Goal: Transaction & Acquisition: Purchase product/service

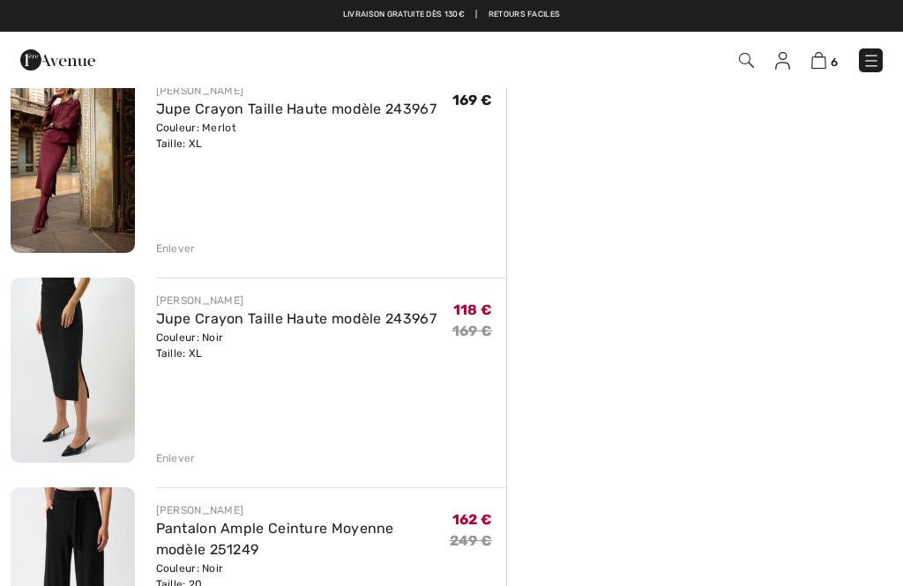
scroll to position [583, 0]
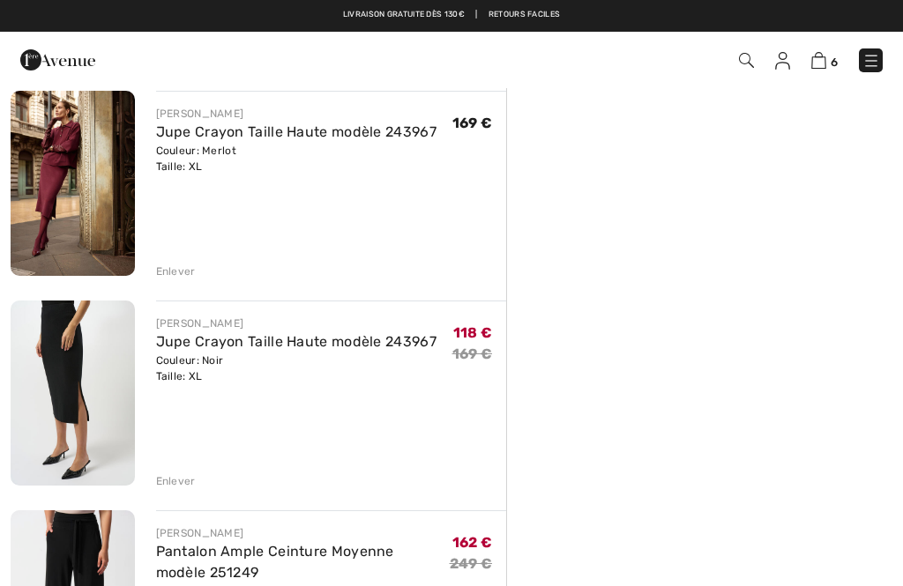
click at [182, 273] on div "Enlever" at bounding box center [176, 272] width 40 height 16
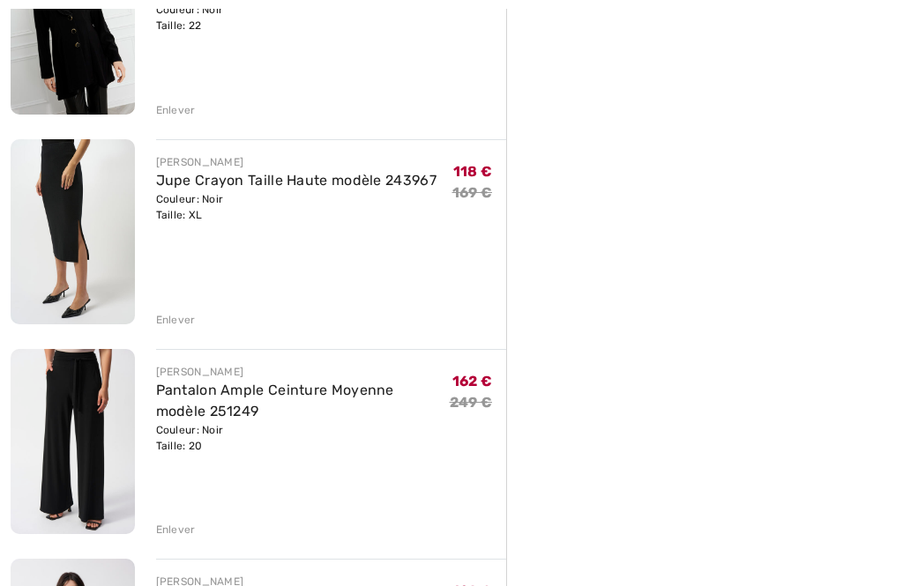
scroll to position [536, 0]
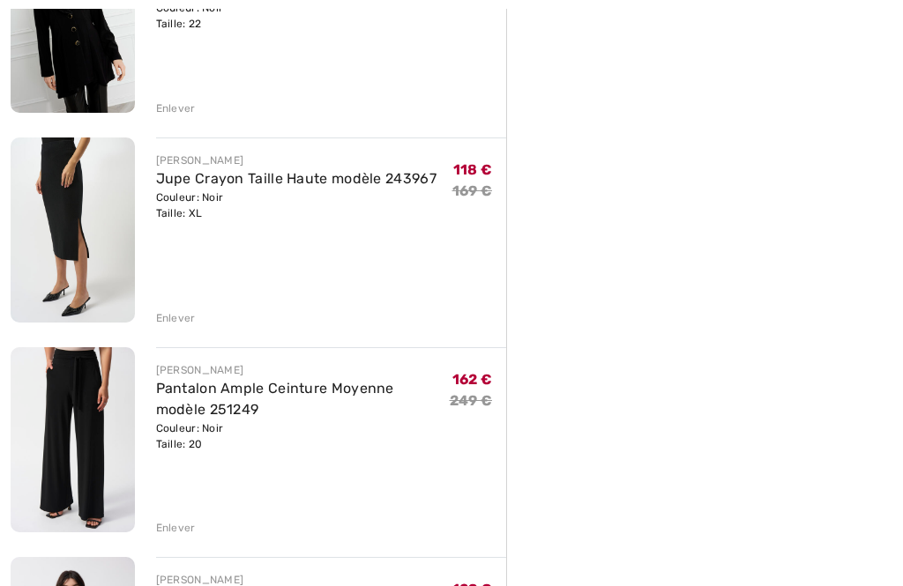
click at [180, 314] on div "Enlever" at bounding box center [176, 318] width 40 height 16
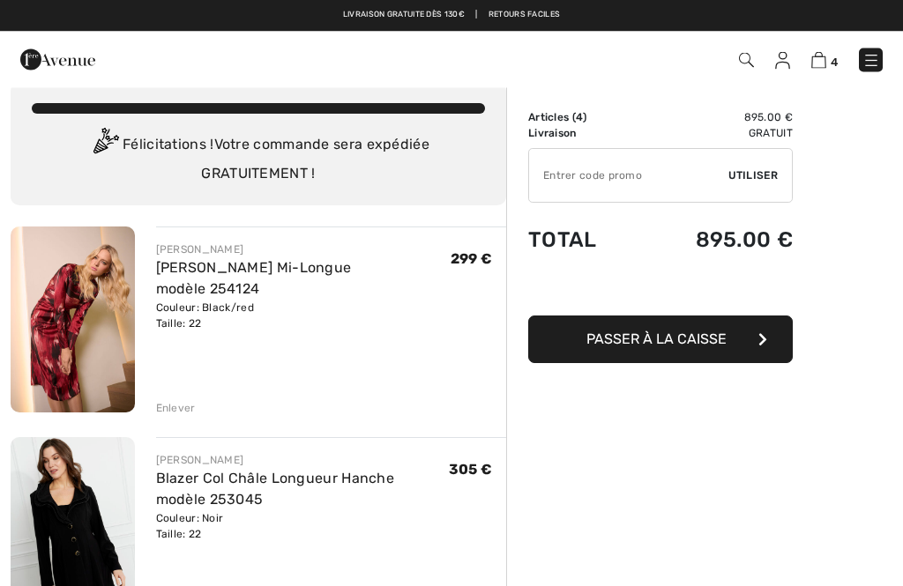
scroll to position [0, 0]
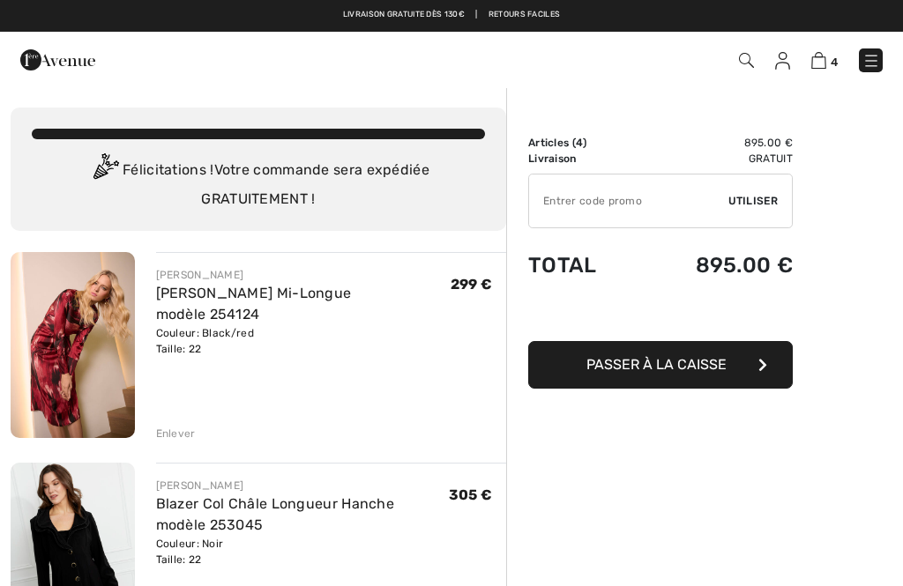
click at [574, 189] on input "TEXT" at bounding box center [628, 201] width 199 height 53
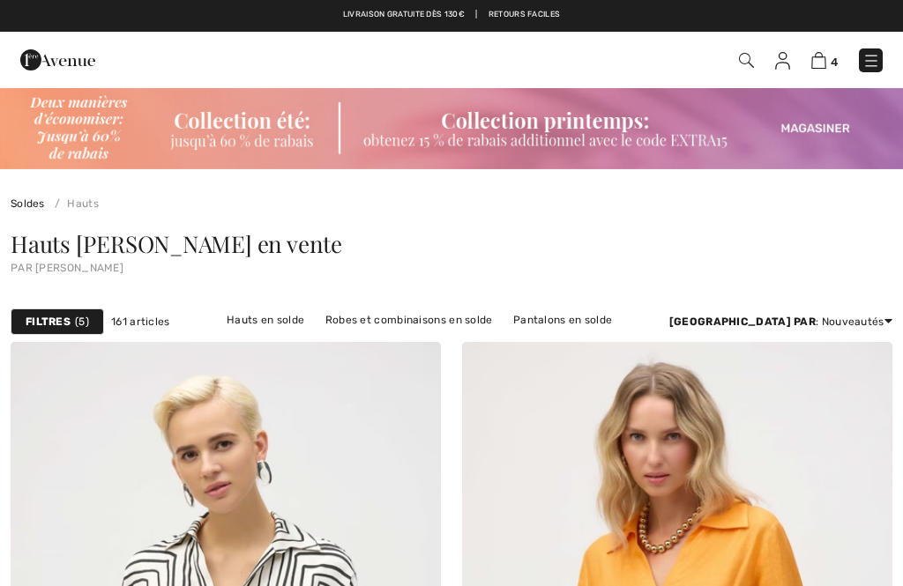
checkbox input "true"
click at [834, 60] on span "4" at bounding box center [833, 62] width 7 height 13
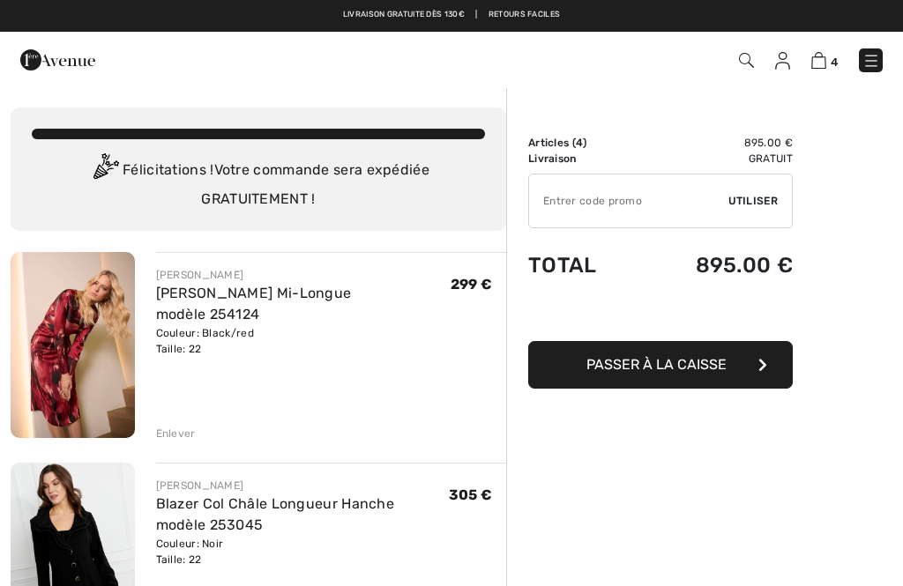
click at [558, 200] on input "TEXT" at bounding box center [628, 201] width 199 height 53
checkbox input "true"
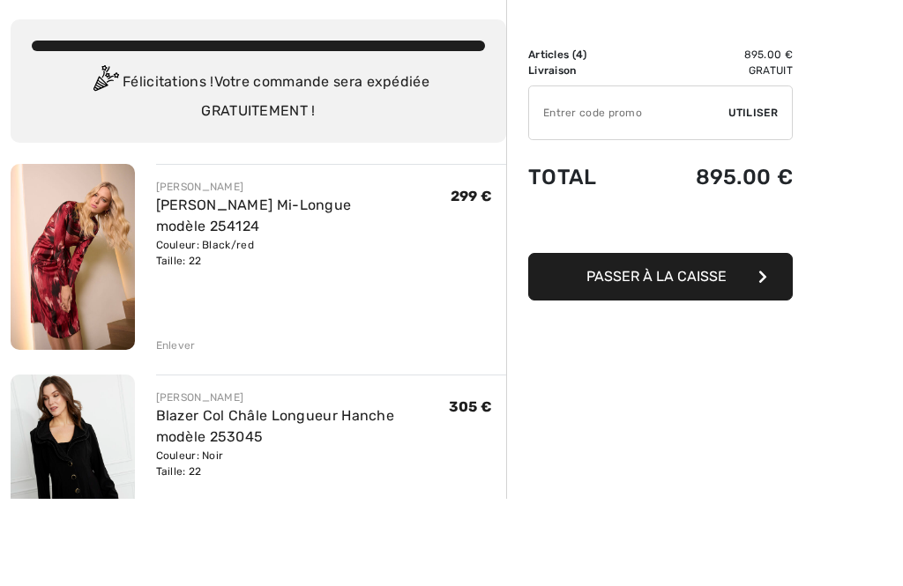
scroll to position [88, 0]
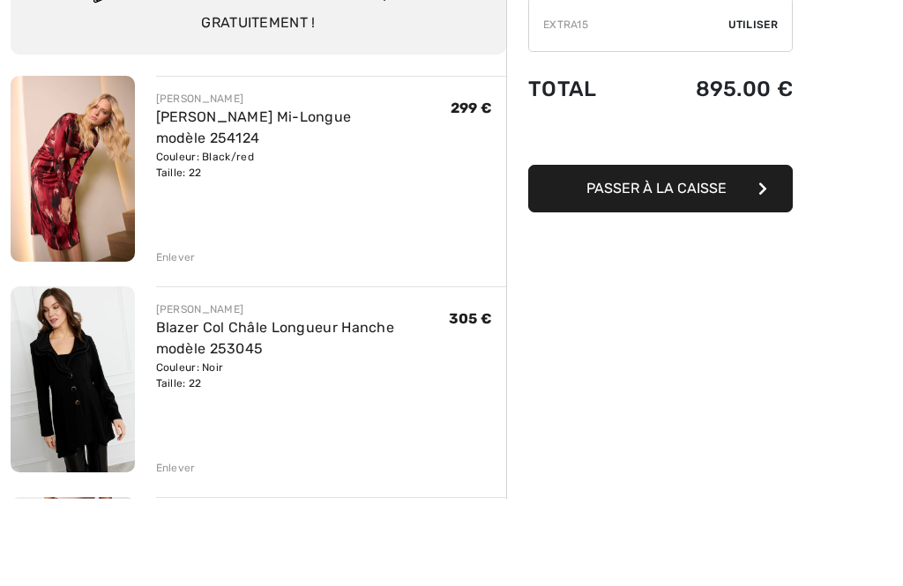
type input "EXTRA15"
click at [760, 108] on span "Utiliser" at bounding box center [752, 113] width 49 height 16
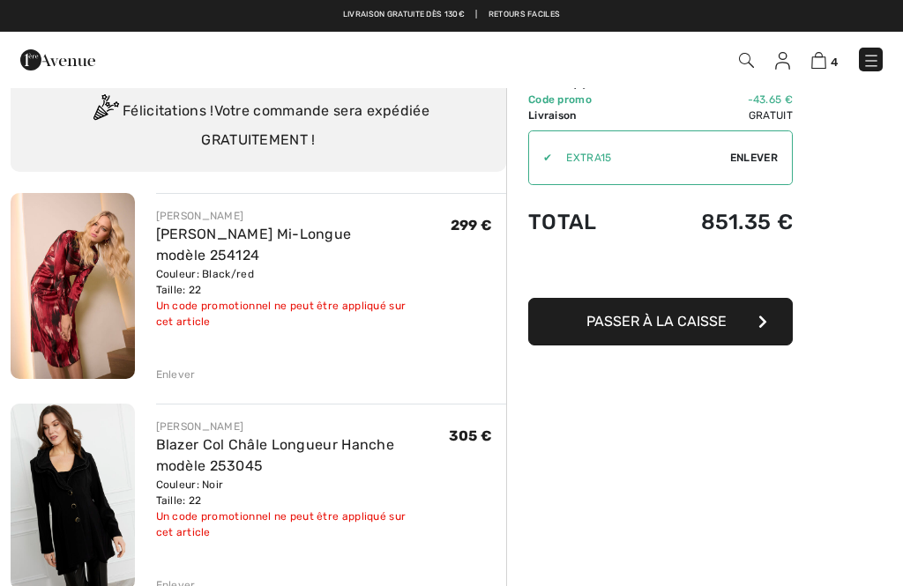
scroll to position [0, 0]
